Goal: Information Seeking & Learning: Learn about a topic

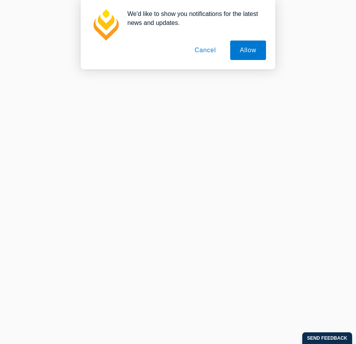
scroll to position [156, 0]
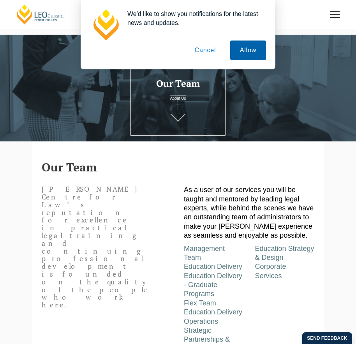
click at [260, 51] on button "Allow" at bounding box center [248, 49] width 36 height 19
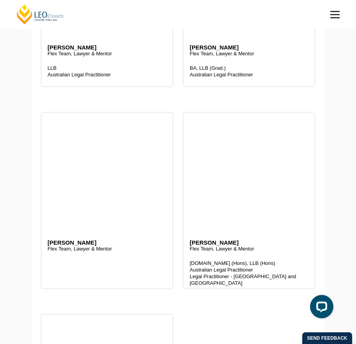
scroll to position [4244, 0]
